Goal: Information Seeking & Learning: Learn about a topic

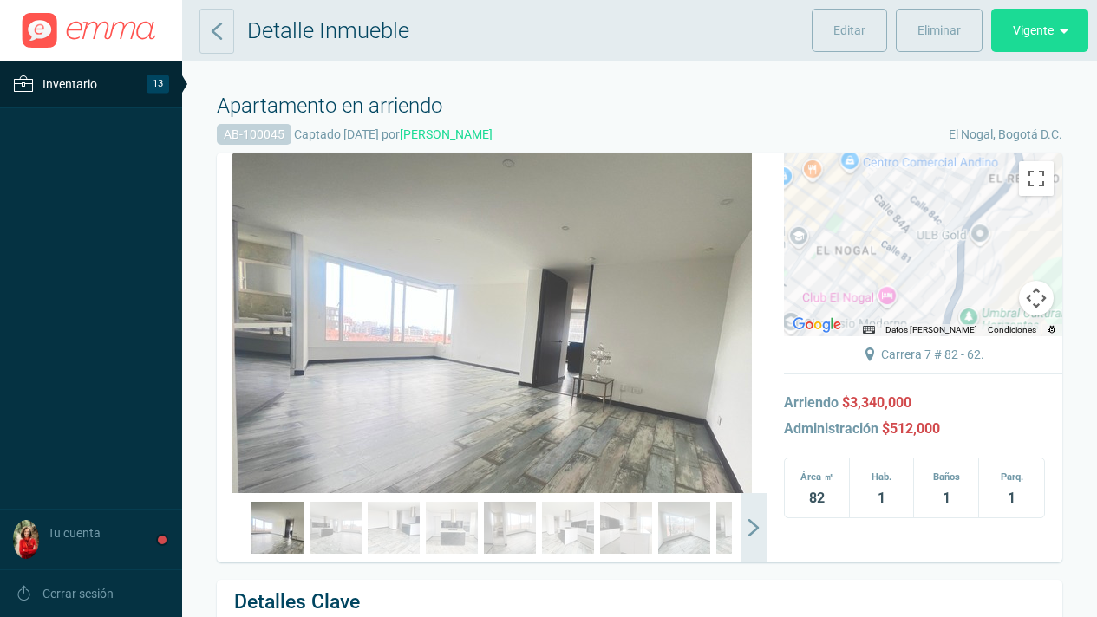
click at [64, 80] on span "Inventario" at bounding box center [69, 84] width 55 height 21
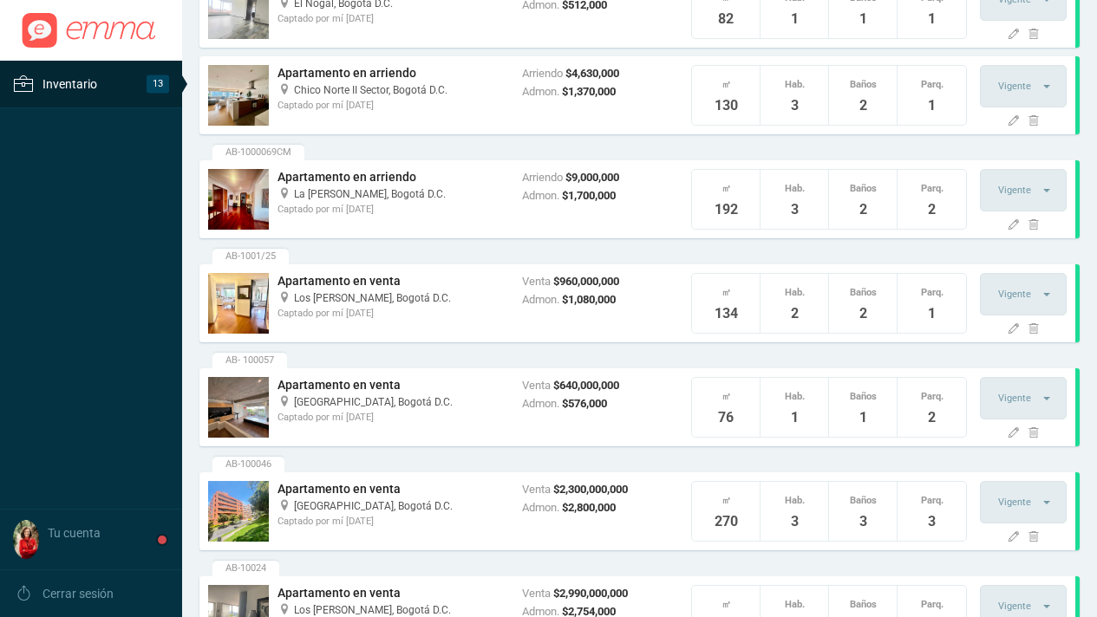
scroll to position [504, 0]
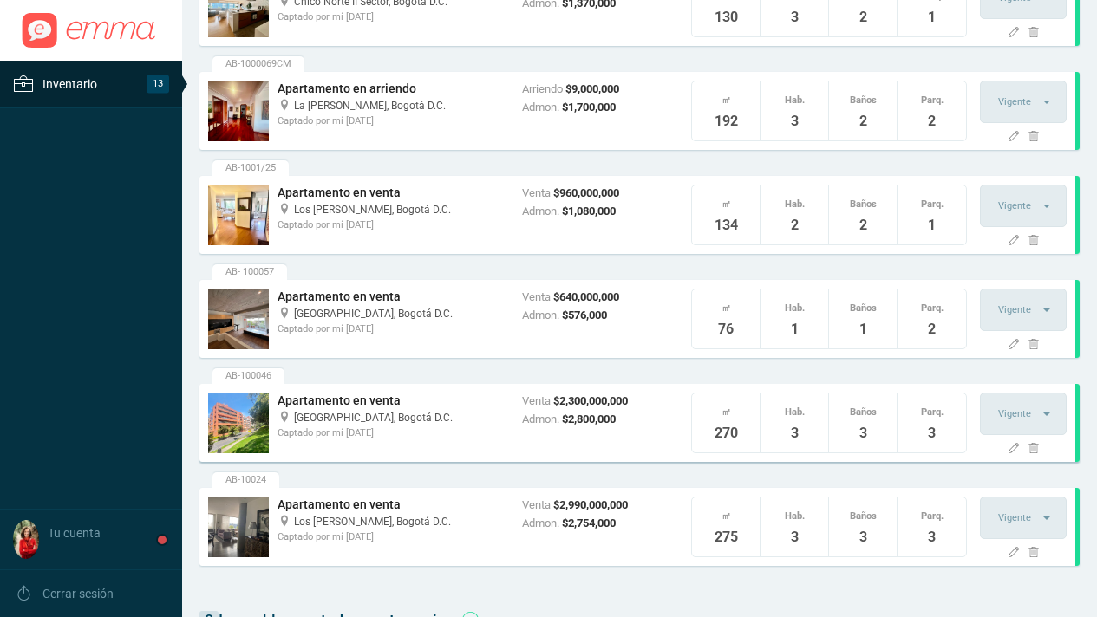
click at [359, 417] on span "[GEOGRAPHIC_DATA]," at bounding box center [344, 418] width 101 height 12
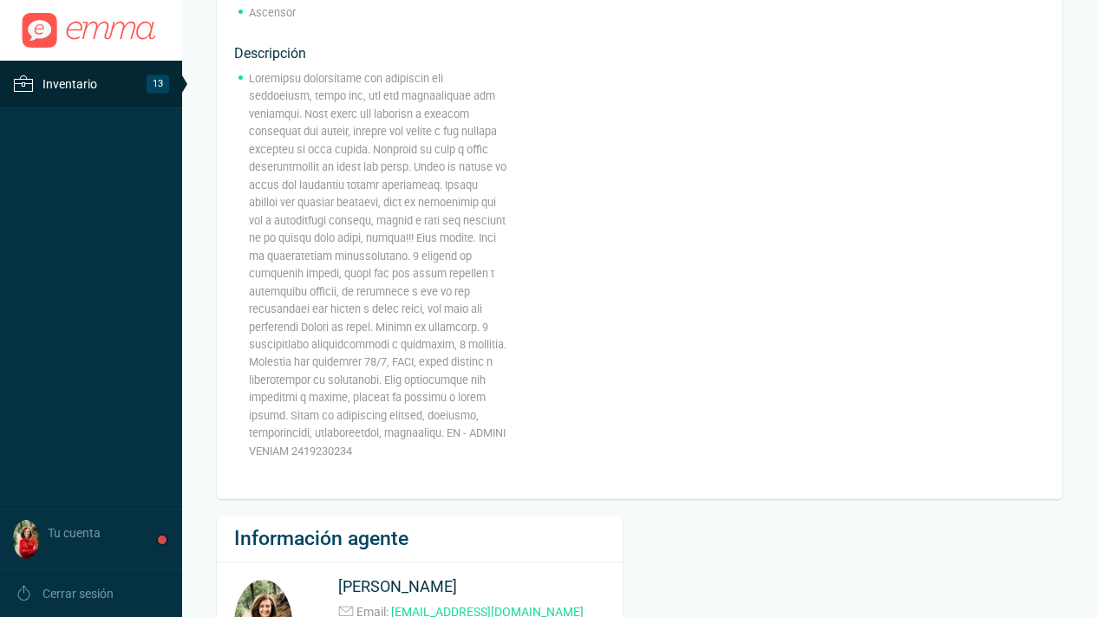
scroll to position [1305, 0]
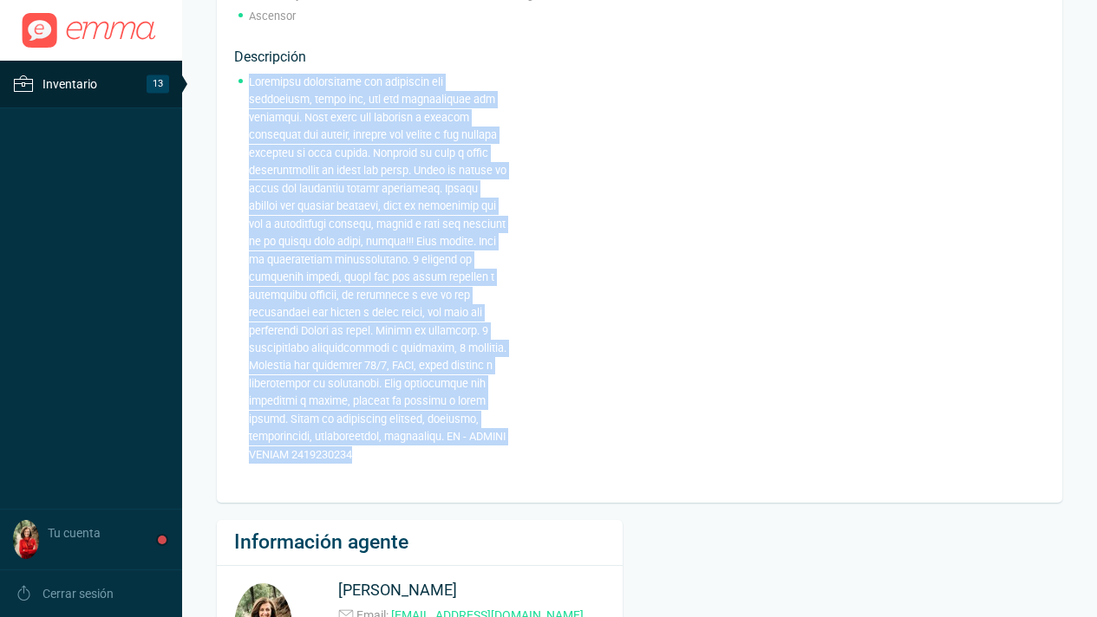
drag, startPoint x: 505, startPoint y: 466, endPoint x: 227, endPoint y: 76, distance: 478.0
click at [227, 76] on div "Apartamento Apartamento exterior Estufa a gas Estufa eléctrica Calentador a gas…" at bounding box center [639, 91] width 845 height 823
copy li "Loremipsu dolorsitame con adipiscin eli seddoeiusm, tempo inc, utl etd magnaali…"
